Goal: Information Seeking & Learning: Learn about a topic

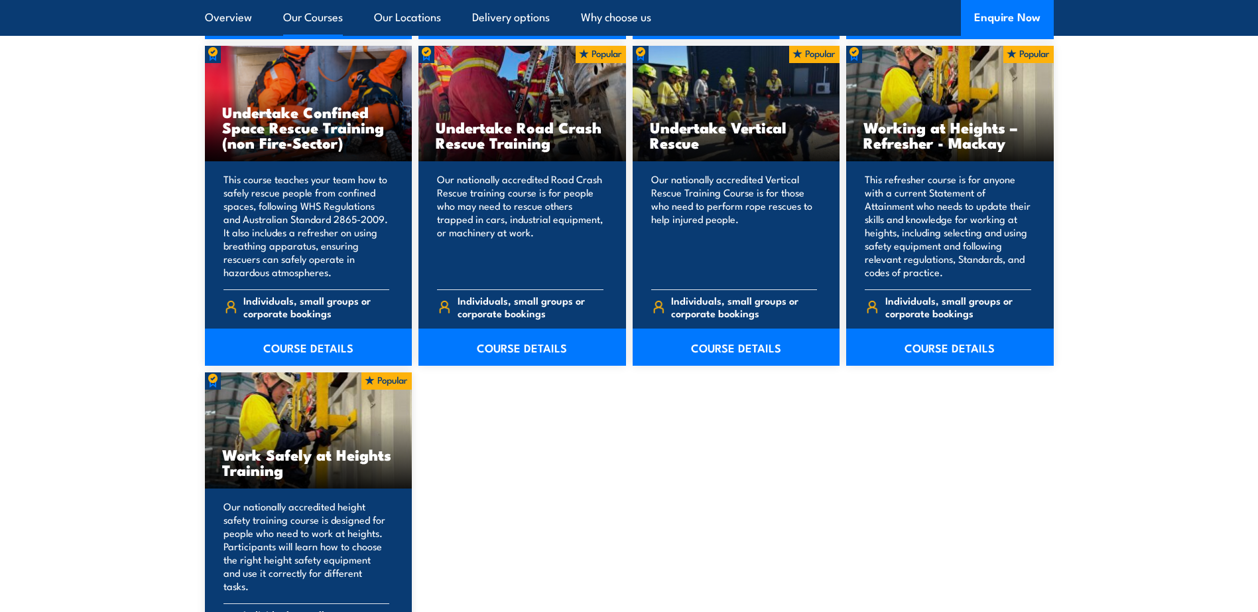
scroll to position [1459, 0]
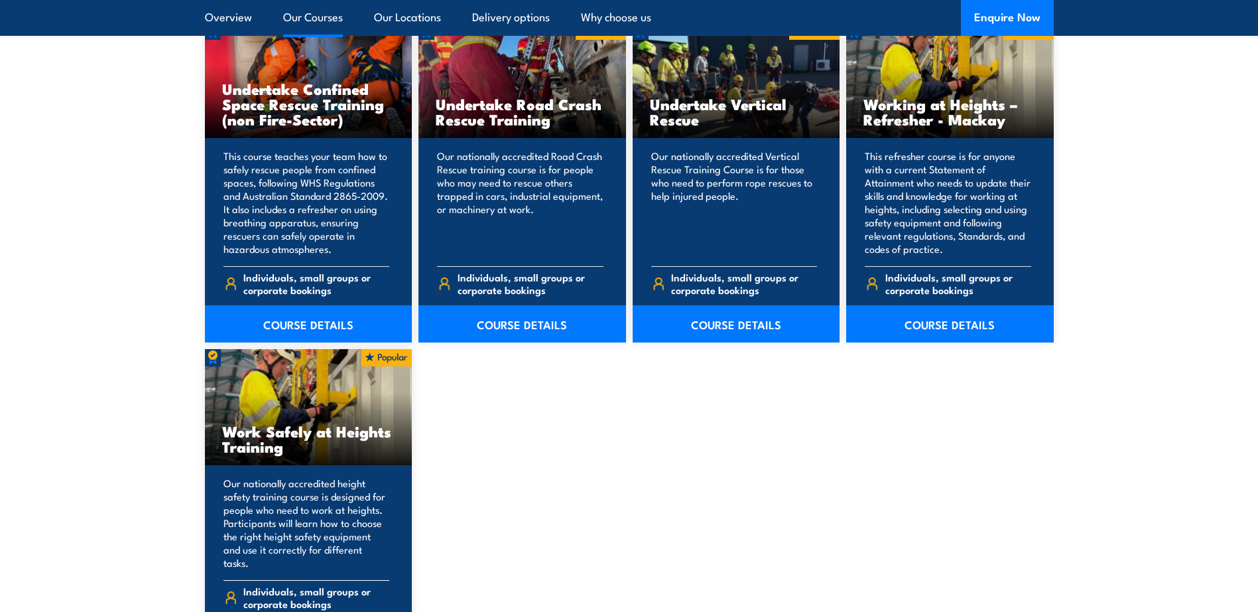
click at [337, 469] on div "Our nationally accredited height safety training course is designed for people …" at bounding box center [309, 560] width 208 height 191
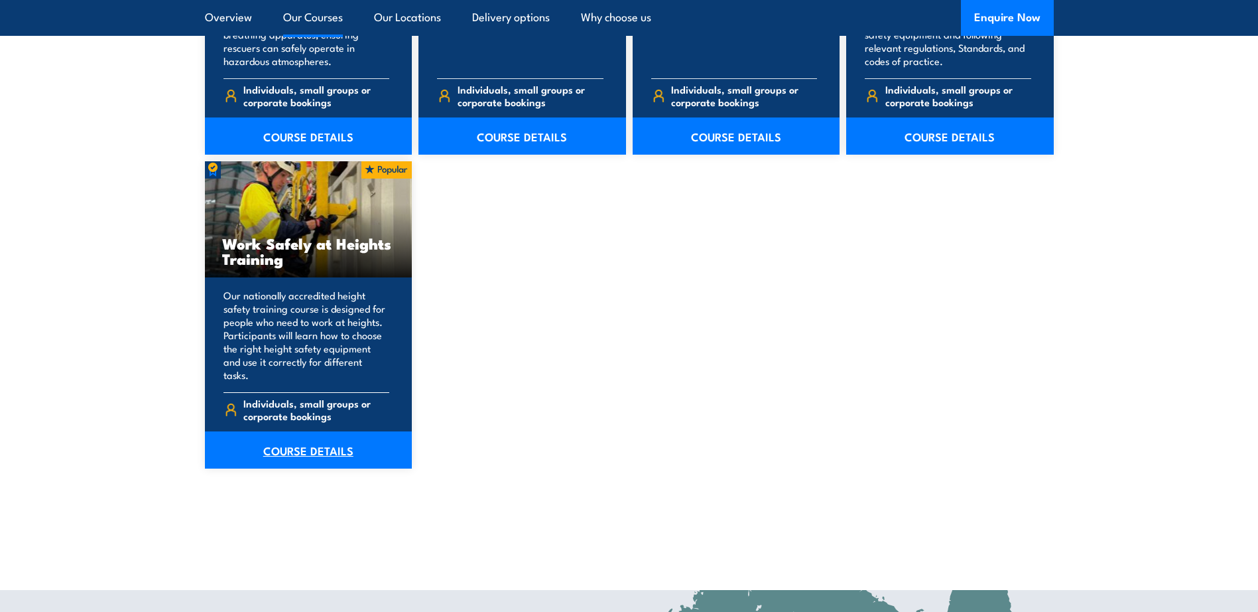
scroll to position [1658, 0]
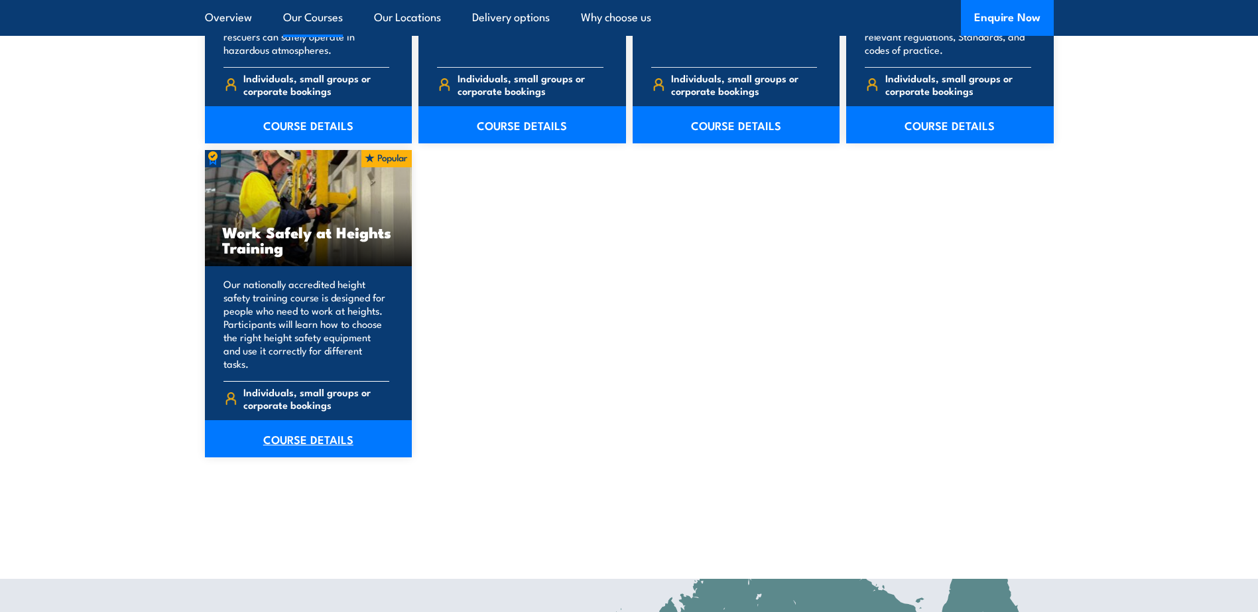
click at [273, 425] on link "COURSE DETAILS" at bounding box center [309, 438] width 208 height 37
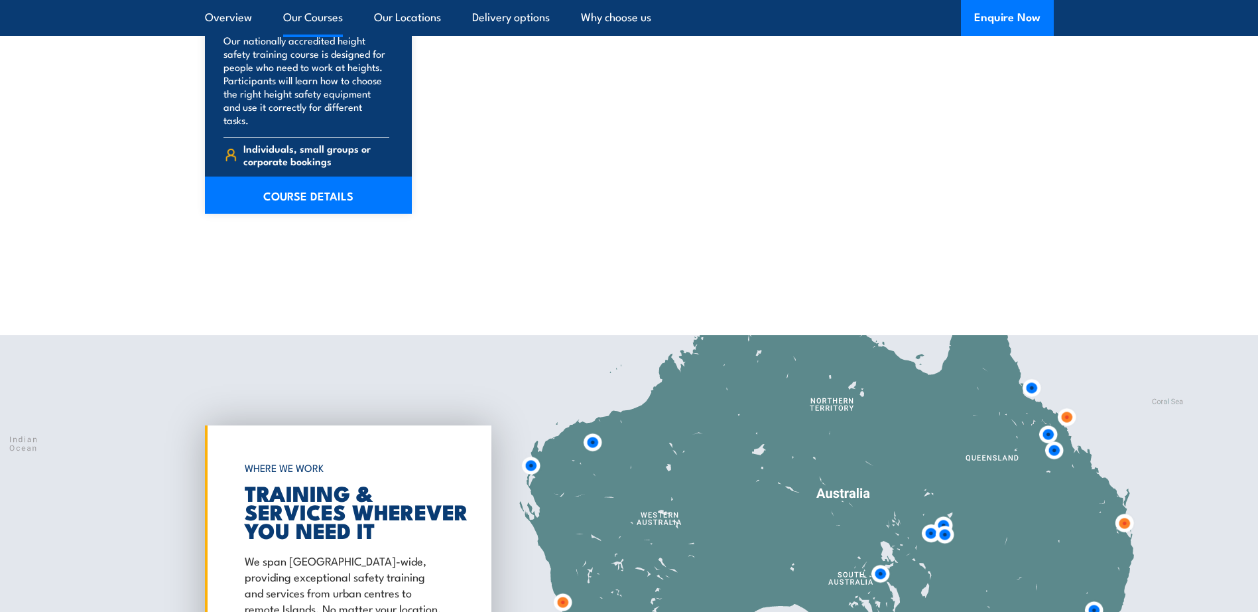
scroll to position [2056, 0]
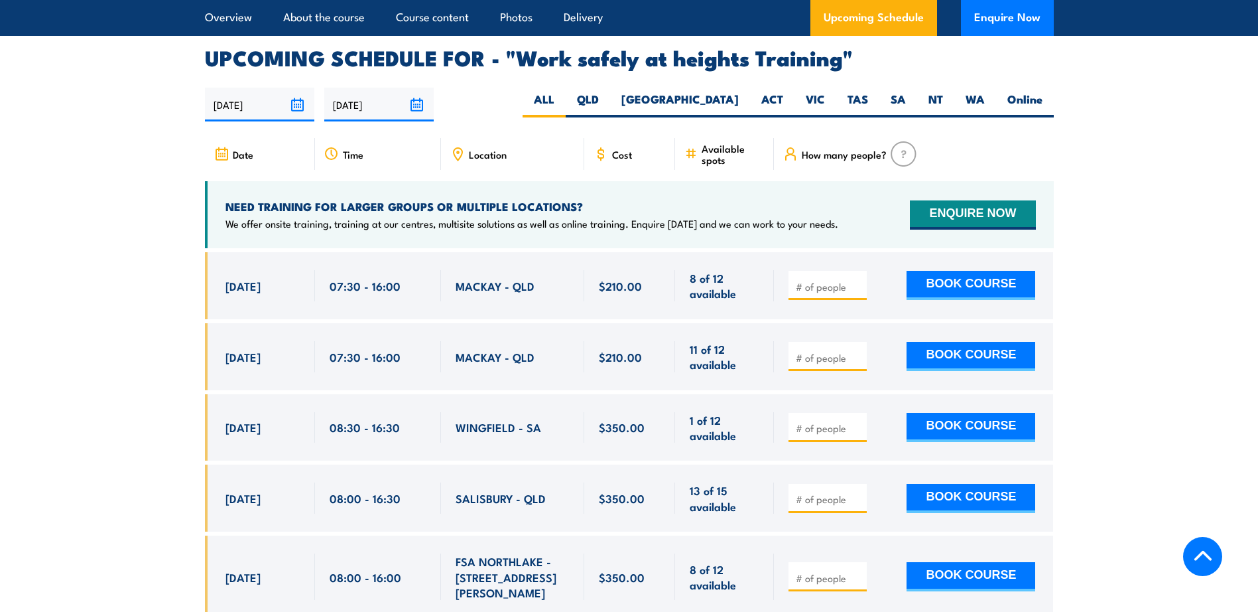
scroll to position [1924, 0]
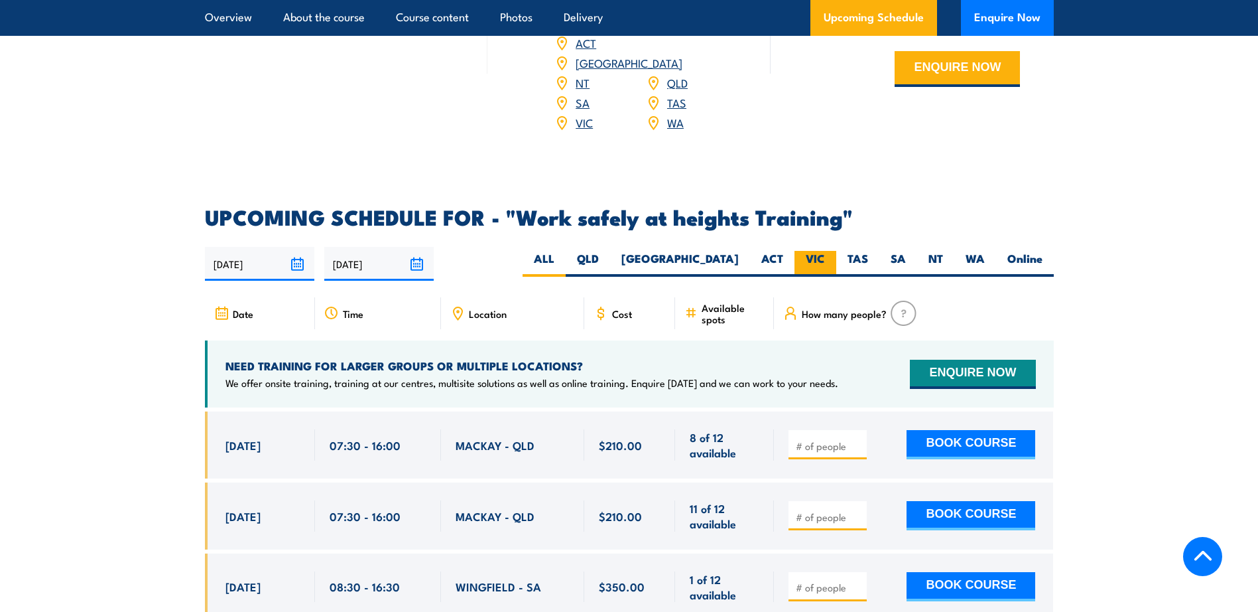
click at [817, 252] on label "VIC" at bounding box center [816, 264] width 42 height 26
click at [825, 252] on input "VIC" at bounding box center [829, 255] width 9 height 9
radio input "true"
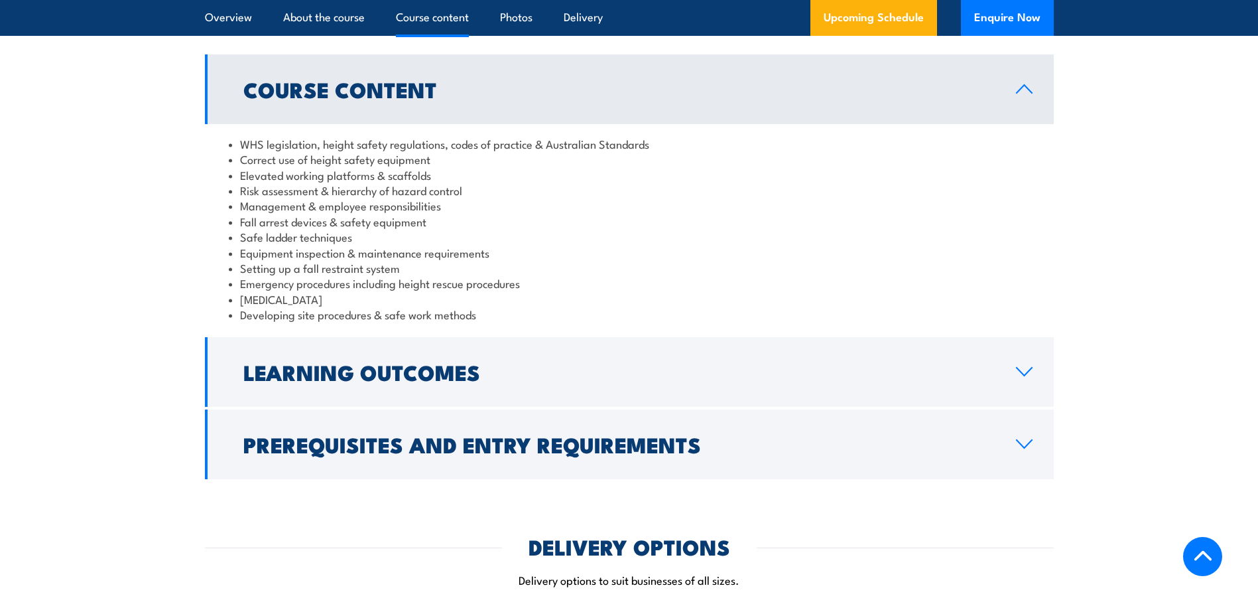
scroll to position [1049, 0]
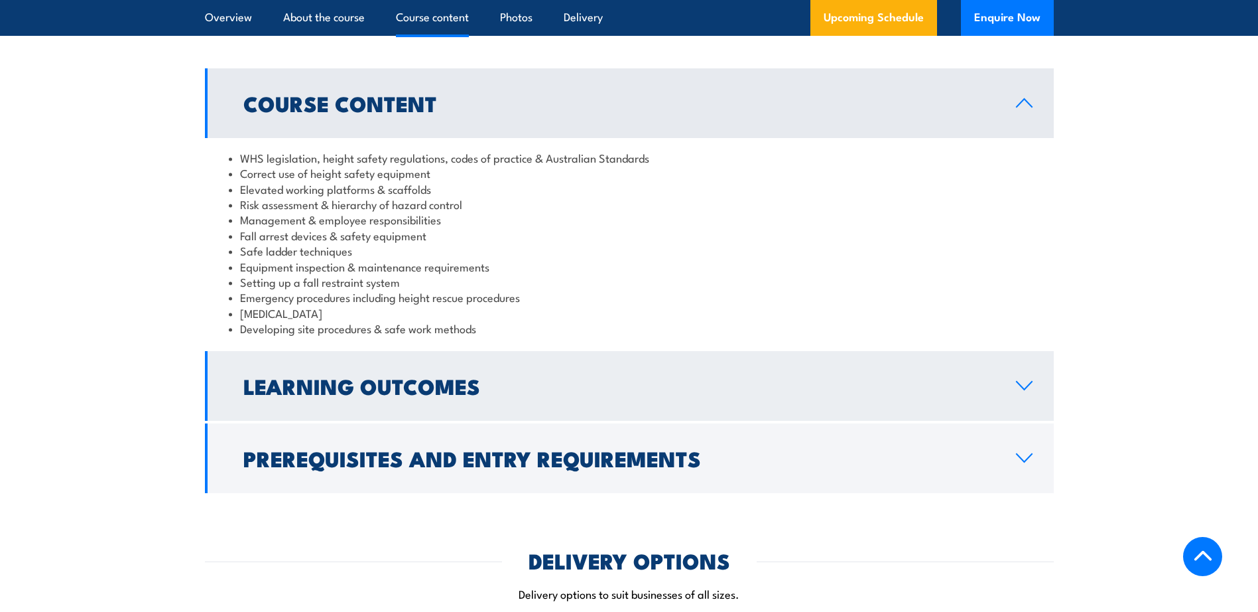
click at [1013, 384] on link "Learning Outcomes" at bounding box center [629, 386] width 849 height 70
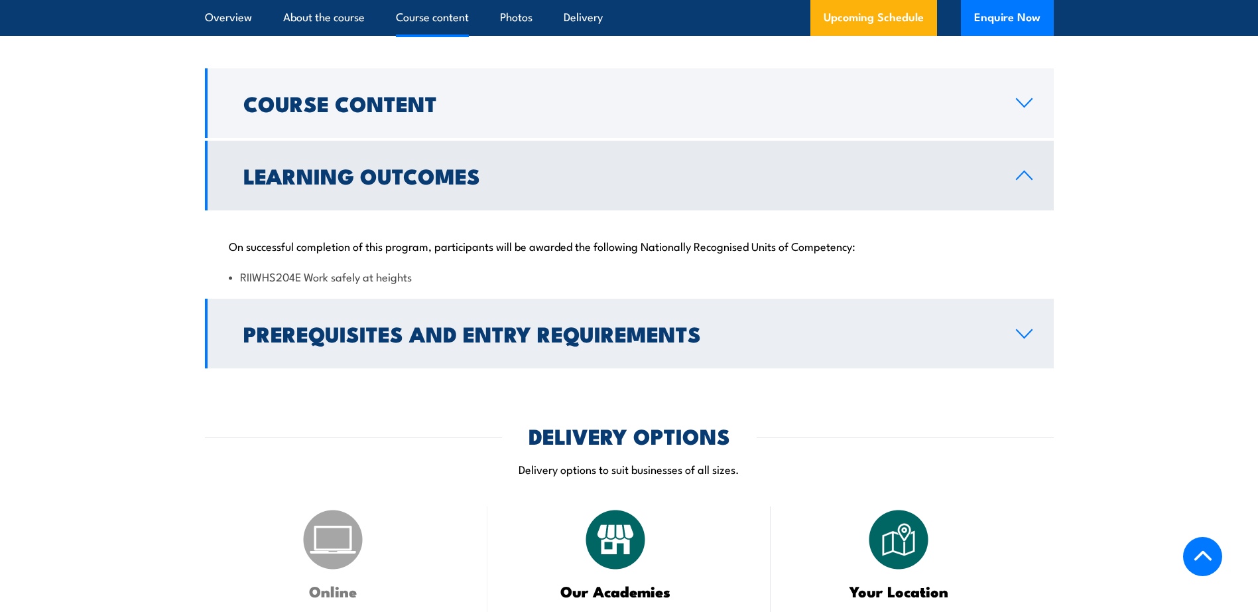
click at [1021, 322] on link "Prerequisites and Entry Requirements" at bounding box center [629, 333] width 849 height 70
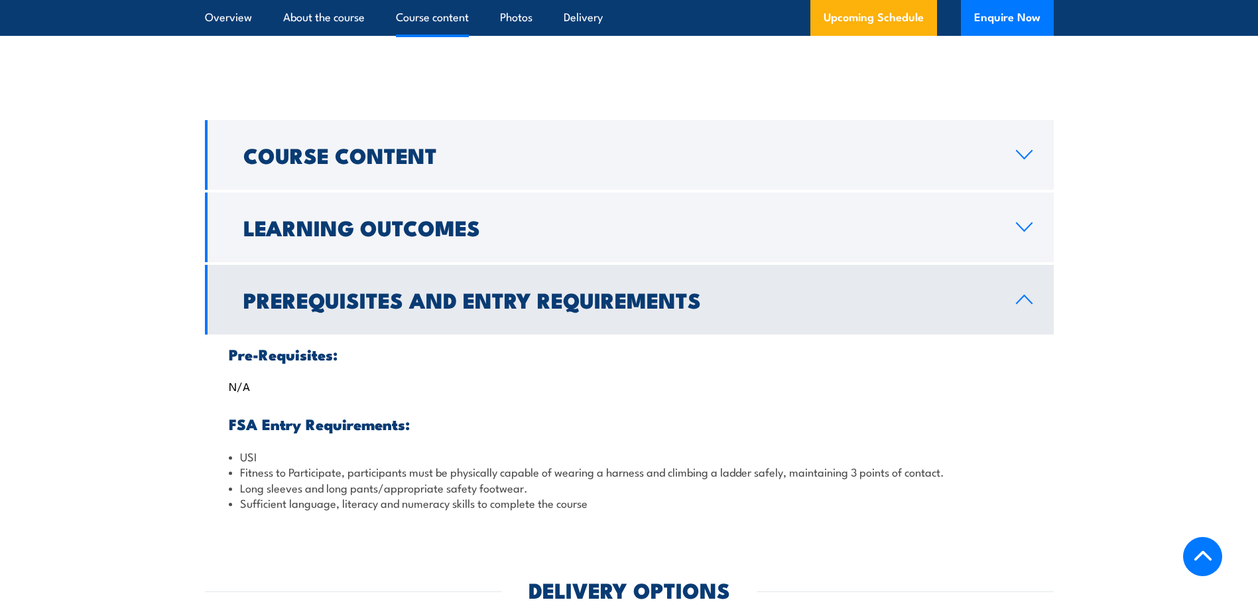
scroll to position [983, 0]
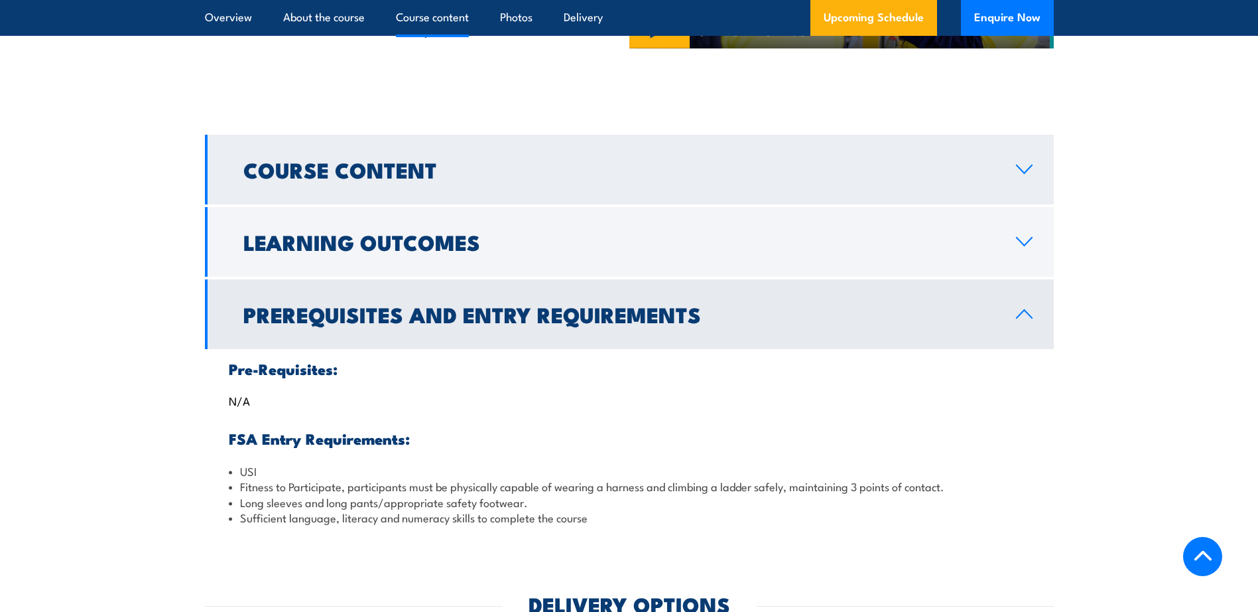
click at [405, 186] on link "Course Content" at bounding box center [629, 170] width 849 height 70
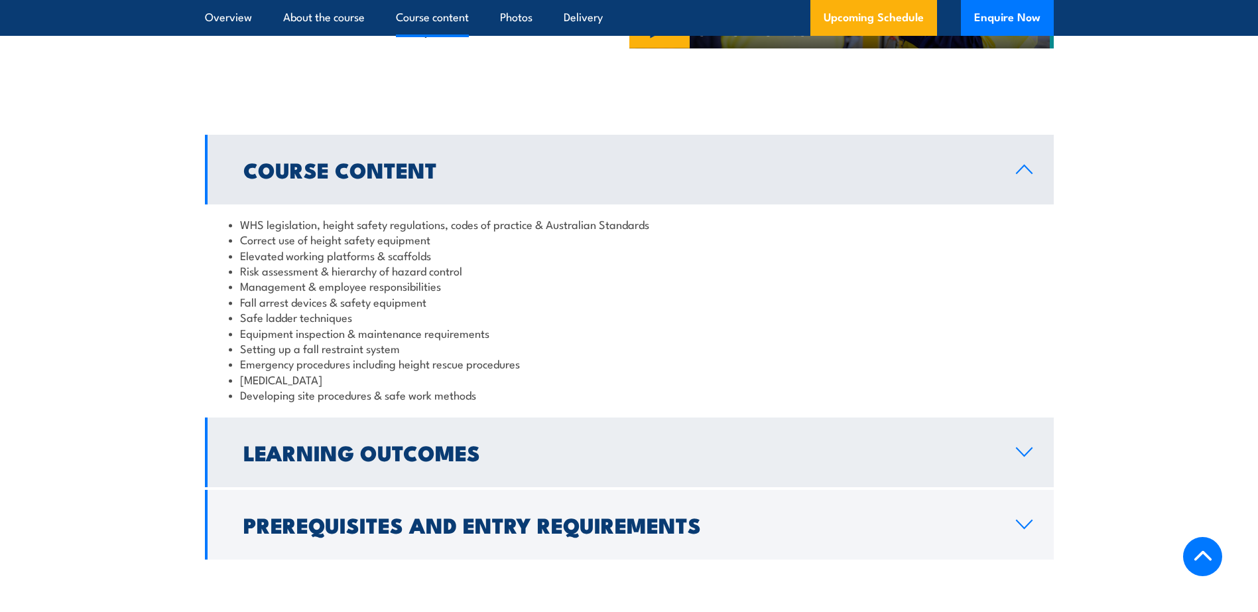
click at [438, 455] on h2 "Learning Outcomes" at bounding box center [619, 451] width 752 height 19
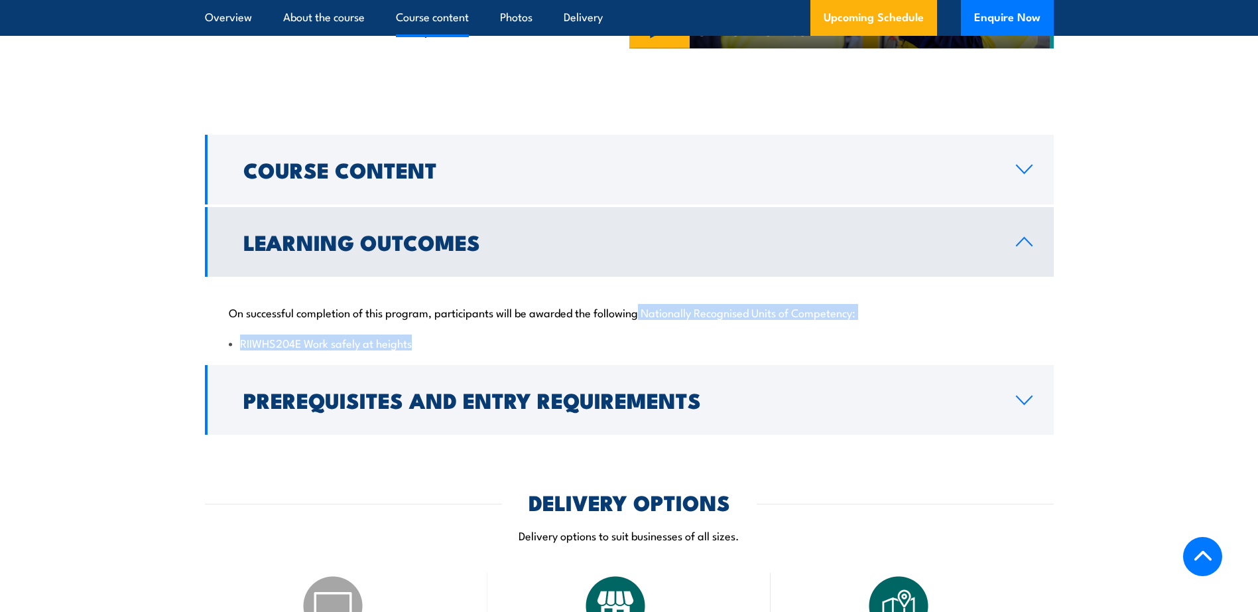
drag, startPoint x: 642, startPoint y: 312, endPoint x: 859, endPoint y: 331, distance: 217.7
click at [859, 331] on div "On successful completion of this program, participants will be awarded the foll…" at bounding box center [629, 320] width 849 height 86
copy div "Nationally Recognised Units of Competency: RIIWHS204E Work safely at heights"
